Goal: Information Seeking & Learning: Learn about a topic

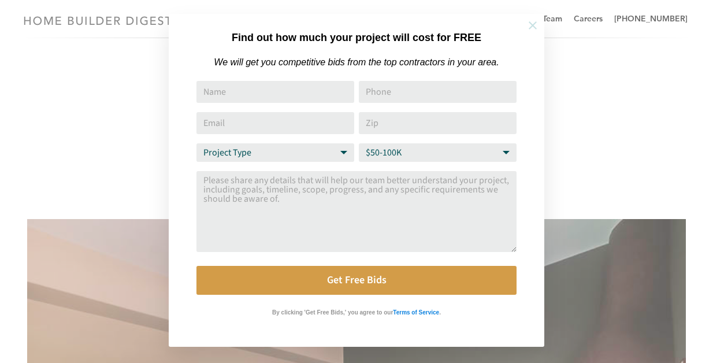
click at [530, 30] on icon at bounding box center [532, 25] width 13 height 13
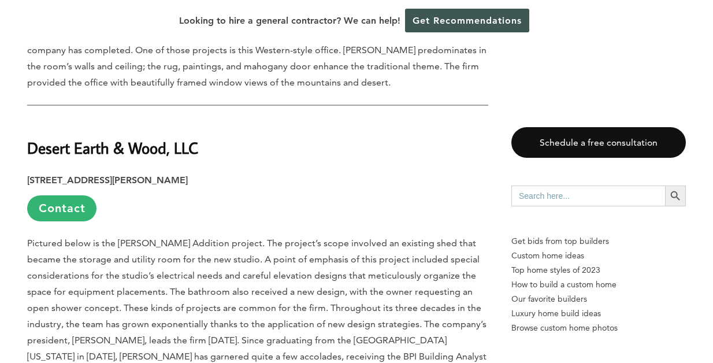
scroll to position [3060, 0]
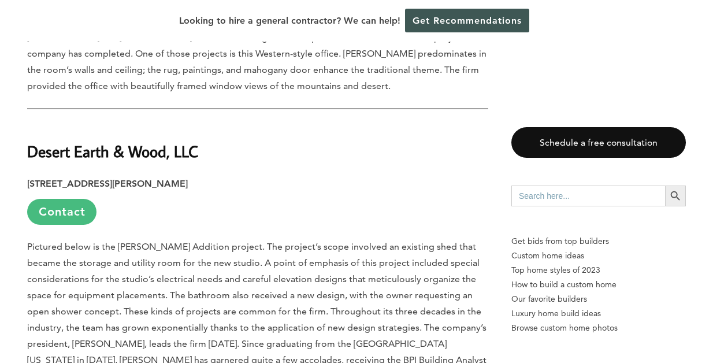
click at [53, 199] on link "Contact" at bounding box center [61, 212] width 69 height 26
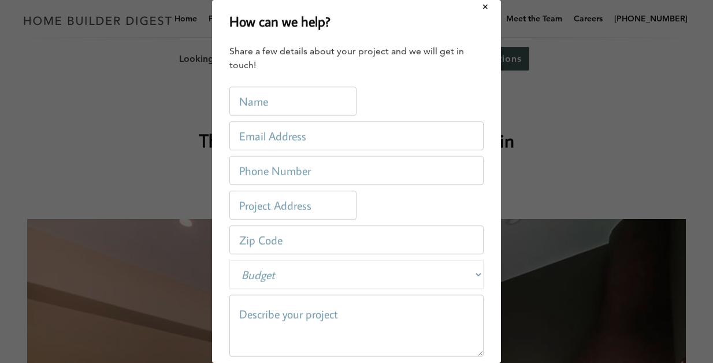
scroll to position [0, 0]
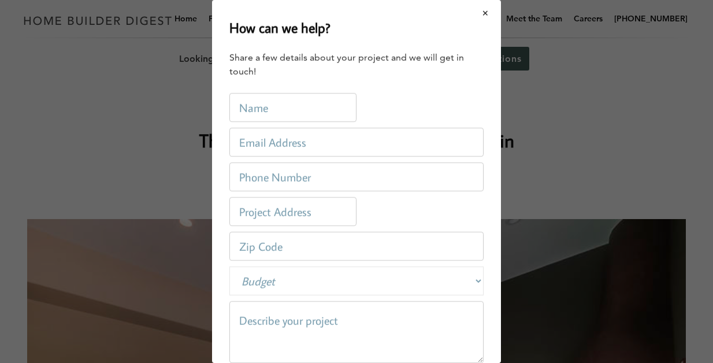
click at [484, 16] on button "Close modal" at bounding box center [485, 13] width 31 height 24
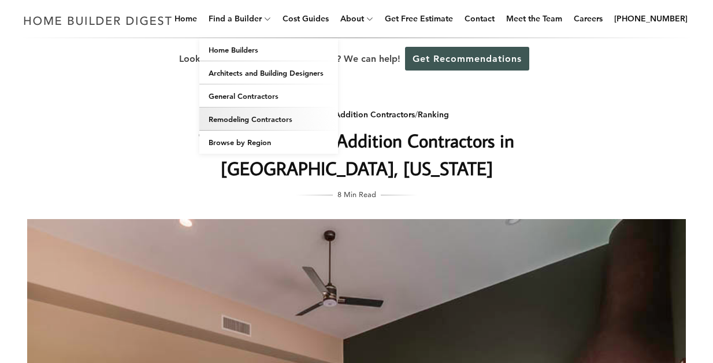
click at [264, 118] on link "Remodeling Contractors" at bounding box center [268, 118] width 139 height 23
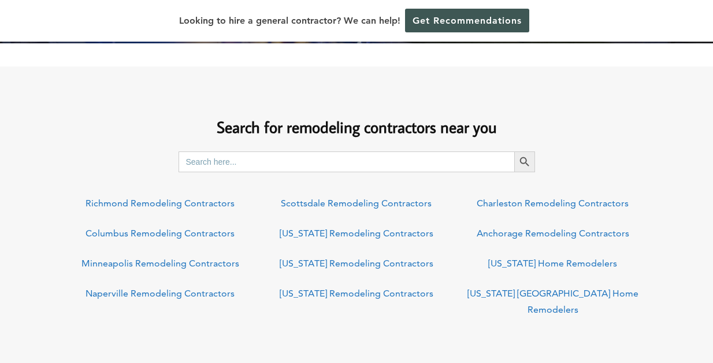
scroll to position [385, 0]
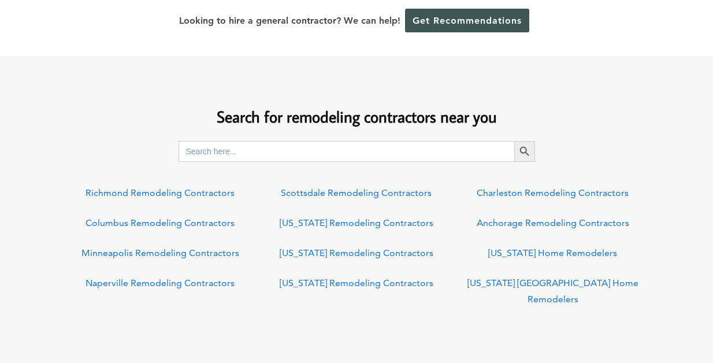
click at [243, 154] on input "Search for:" at bounding box center [345, 151] width 335 height 21
type input "tucson remodeling contractors"
click at [514, 141] on button "Search Button" at bounding box center [524, 151] width 21 height 21
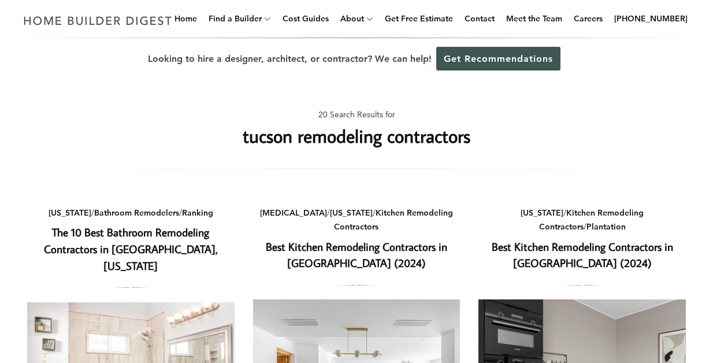
click at [170, 246] on link "The 10 Best Bathroom Remodeling Contractors in [GEOGRAPHIC_DATA], [US_STATE]" at bounding box center [131, 249] width 174 height 48
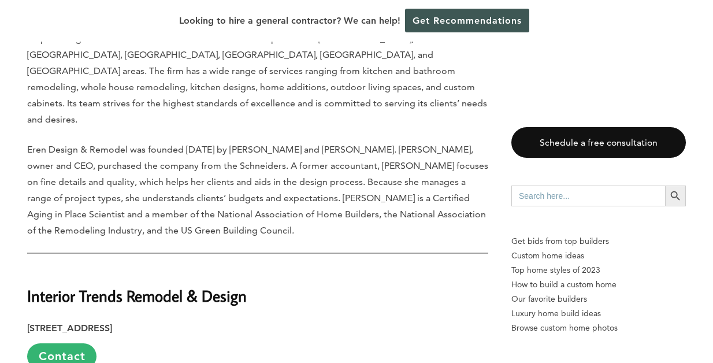
scroll to position [1321, 0]
